Goal: Task Accomplishment & Management: Use online tool/utility

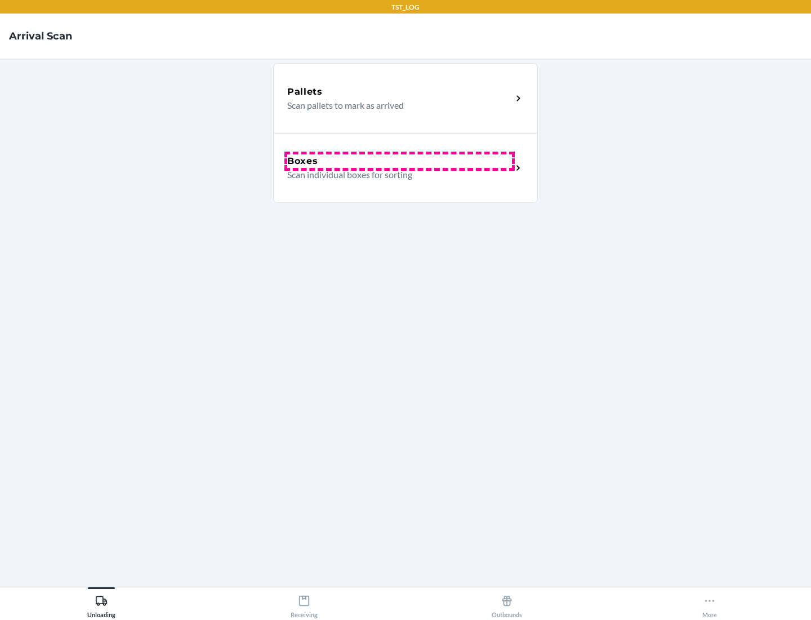
click at [399, 161] on div "Boxes" at bounding box center [399, 161] width 225 height 14
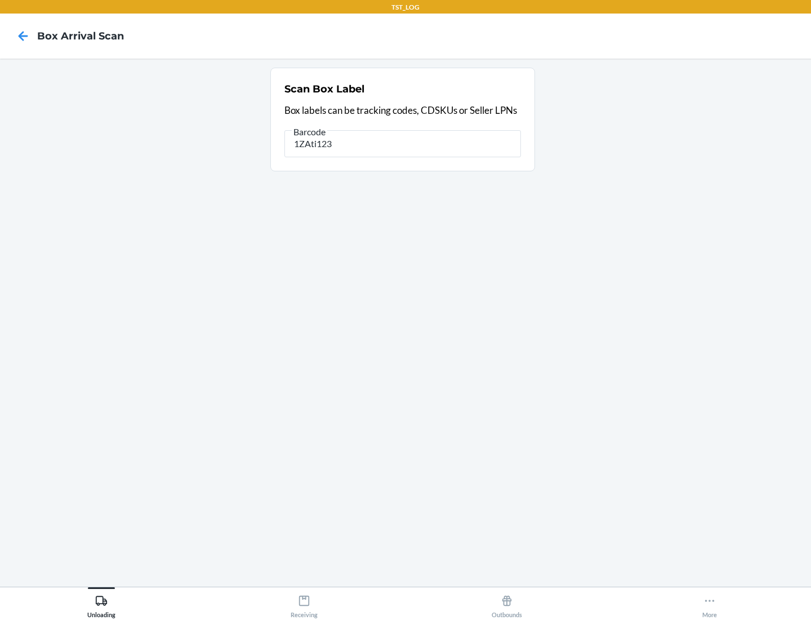
type input "1ZAti123"
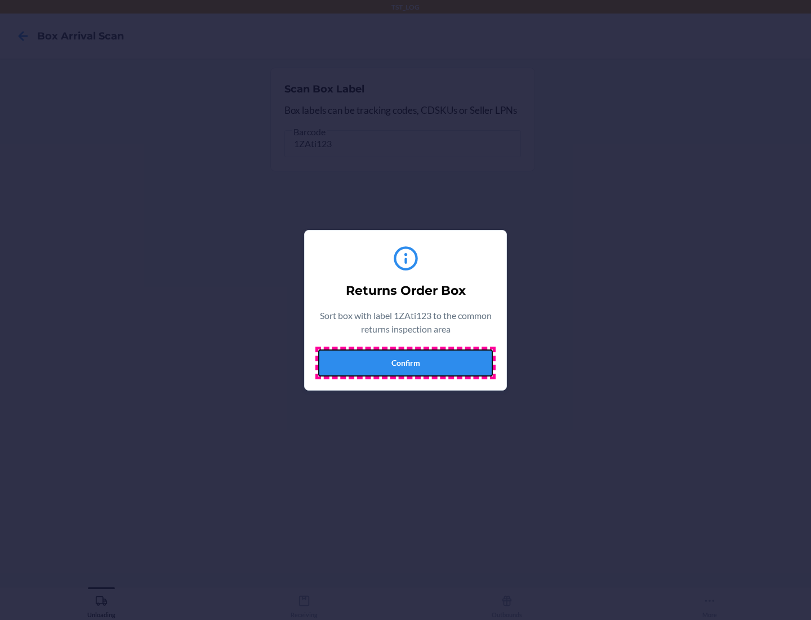
click at [406, 362] on button "Confirm" at bounding box center [405, 362] width 175 height 27
